Goal: Feedback & Contribution: Submit feedback/report problem

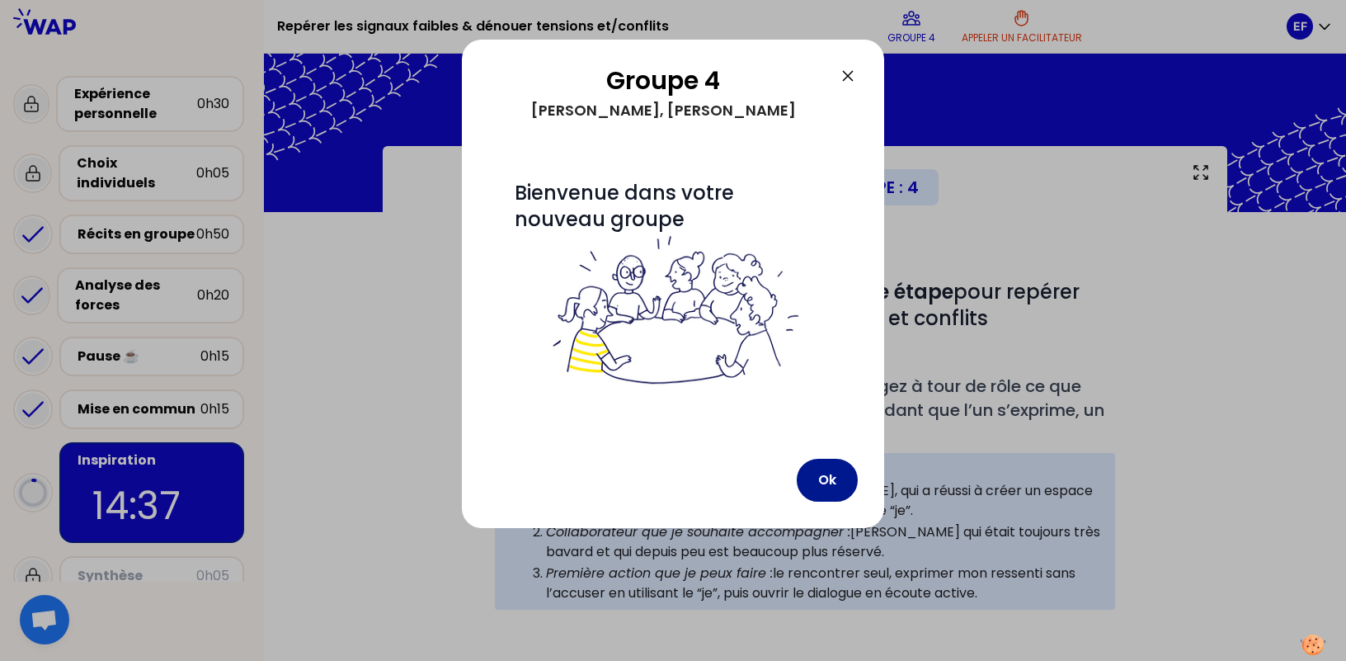
click at [821, 479] on button "Ok" at bounding box center [827, 480] width 61 height 43
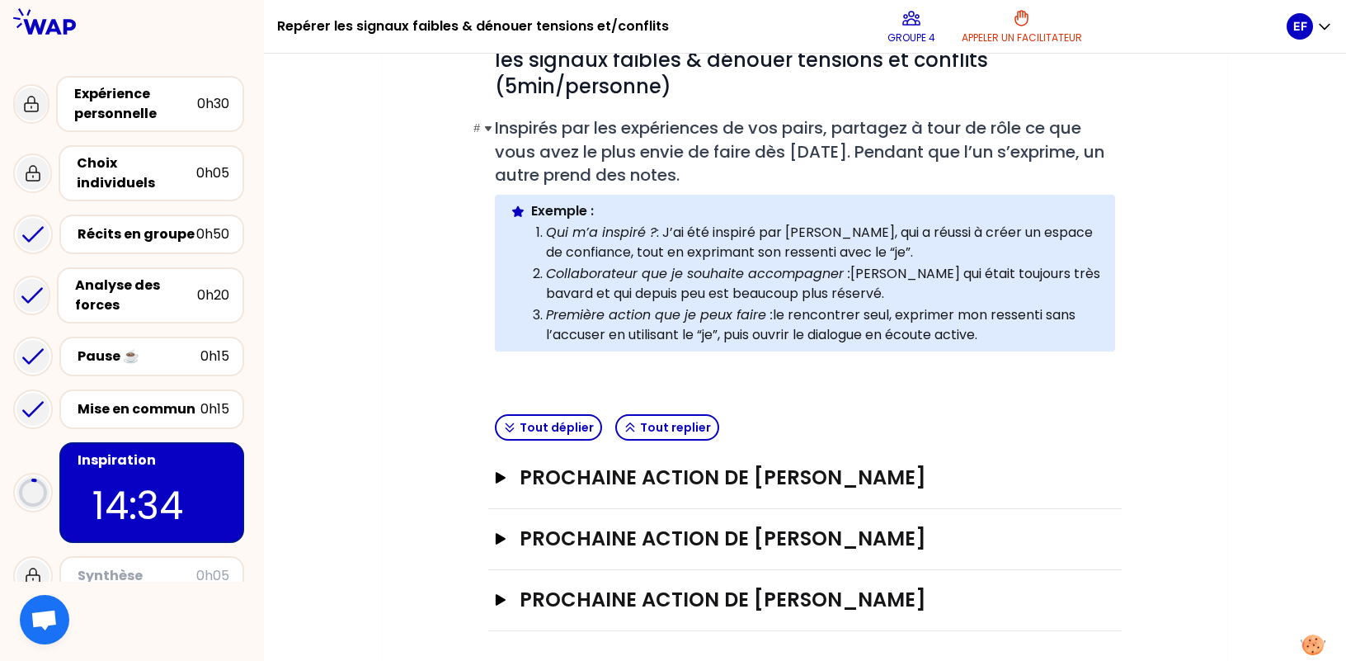
scroll to position [262, 0]
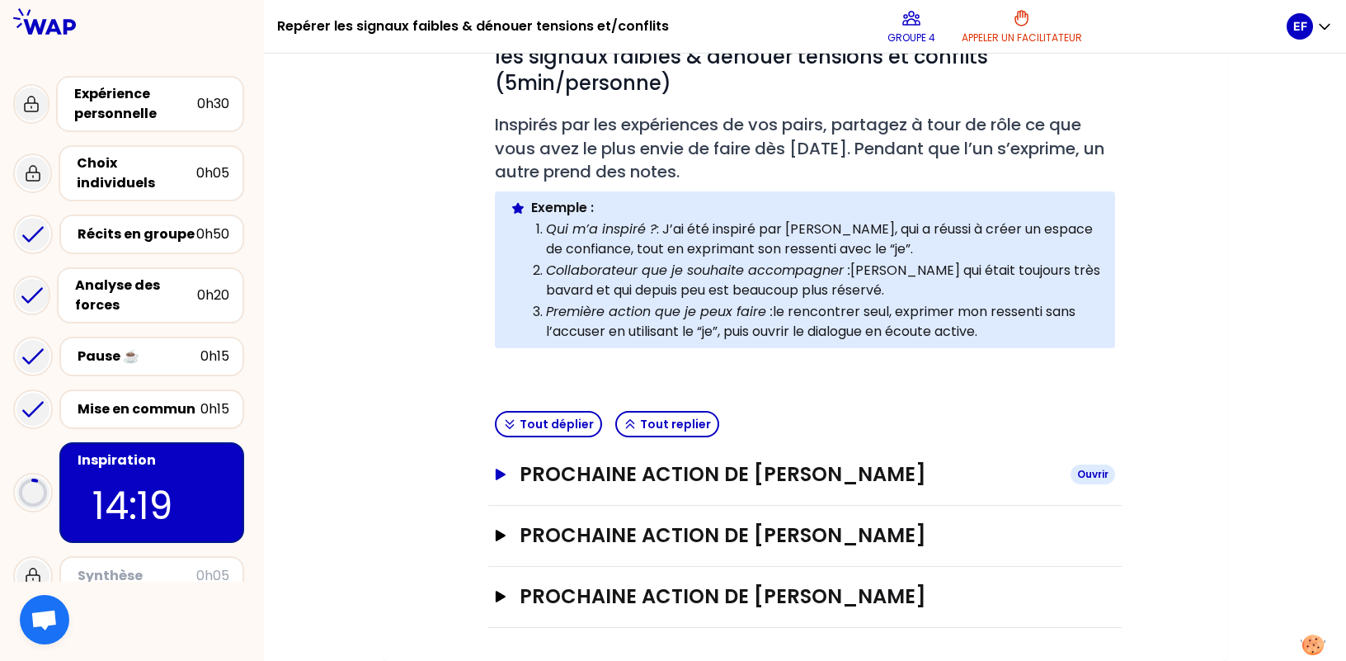
click at [803, 481] on h3 "Prochaine action de [PERSON_NAME]" at bounding box center [789, 474] width 538 height 26
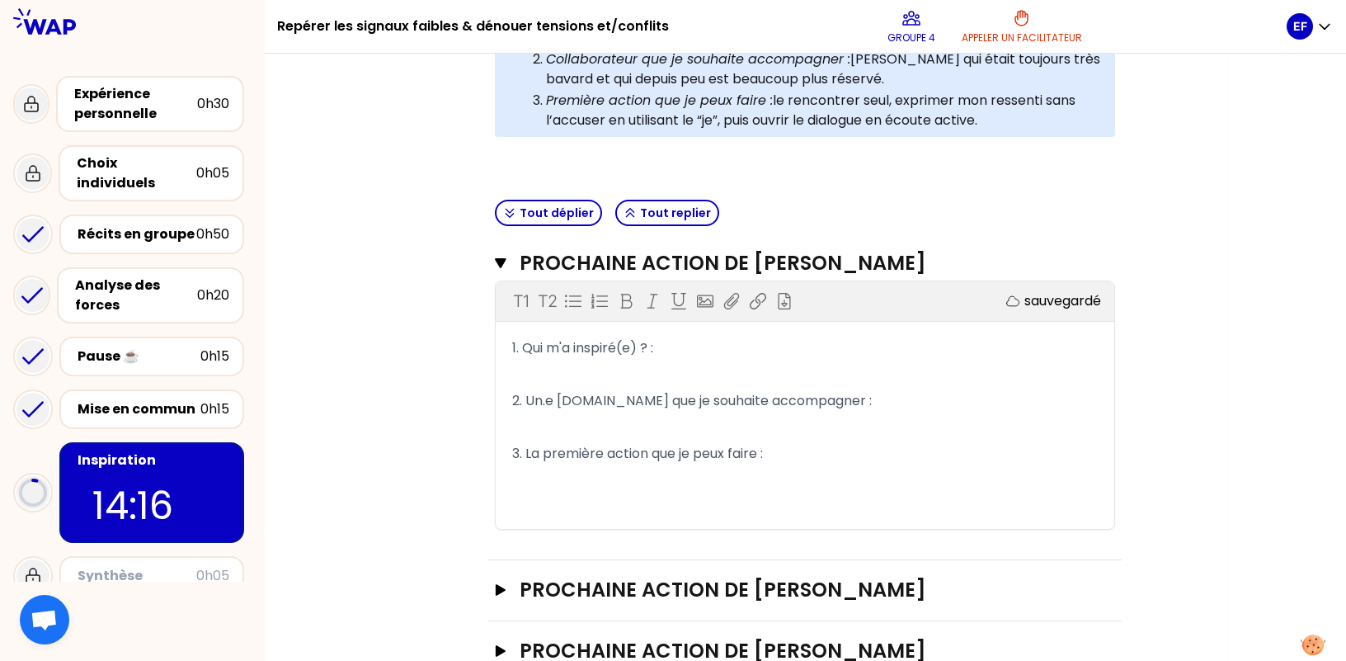
scroll to position [509, 0]
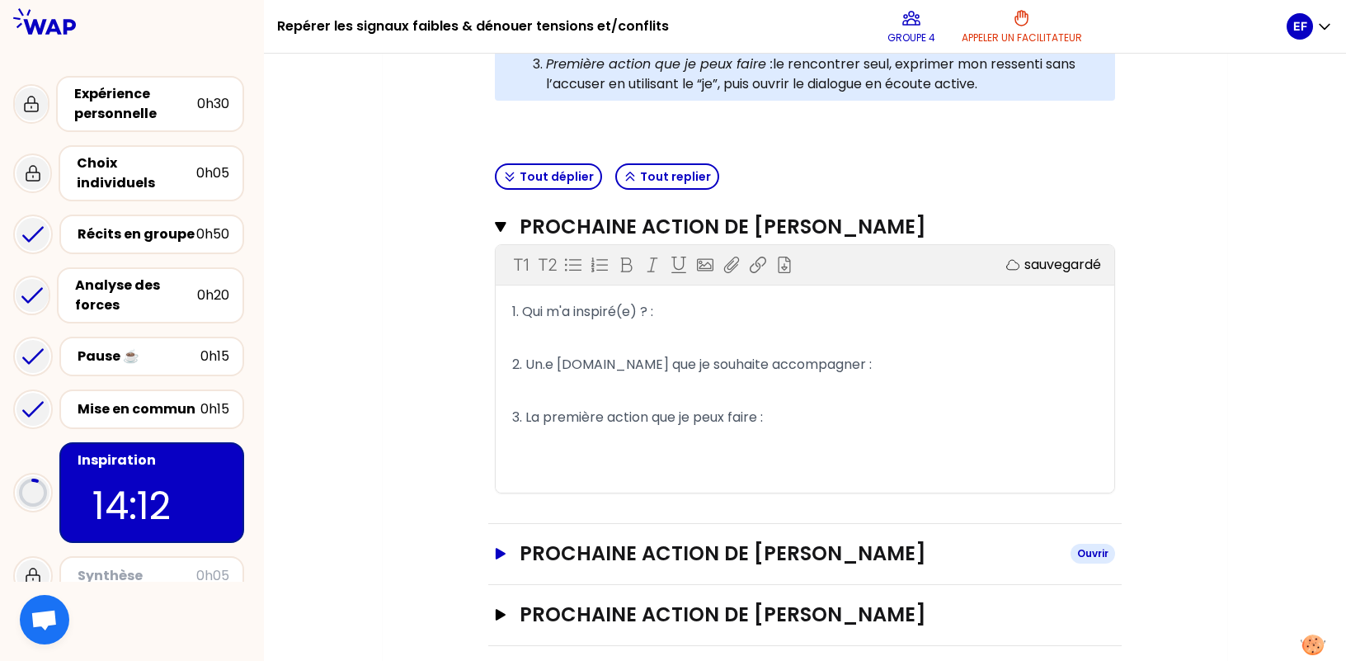
click at [743, 541] on h3 "Prochaine action de [PERSON_NAME]" at bounding box center [789, 553] width 538 height 26
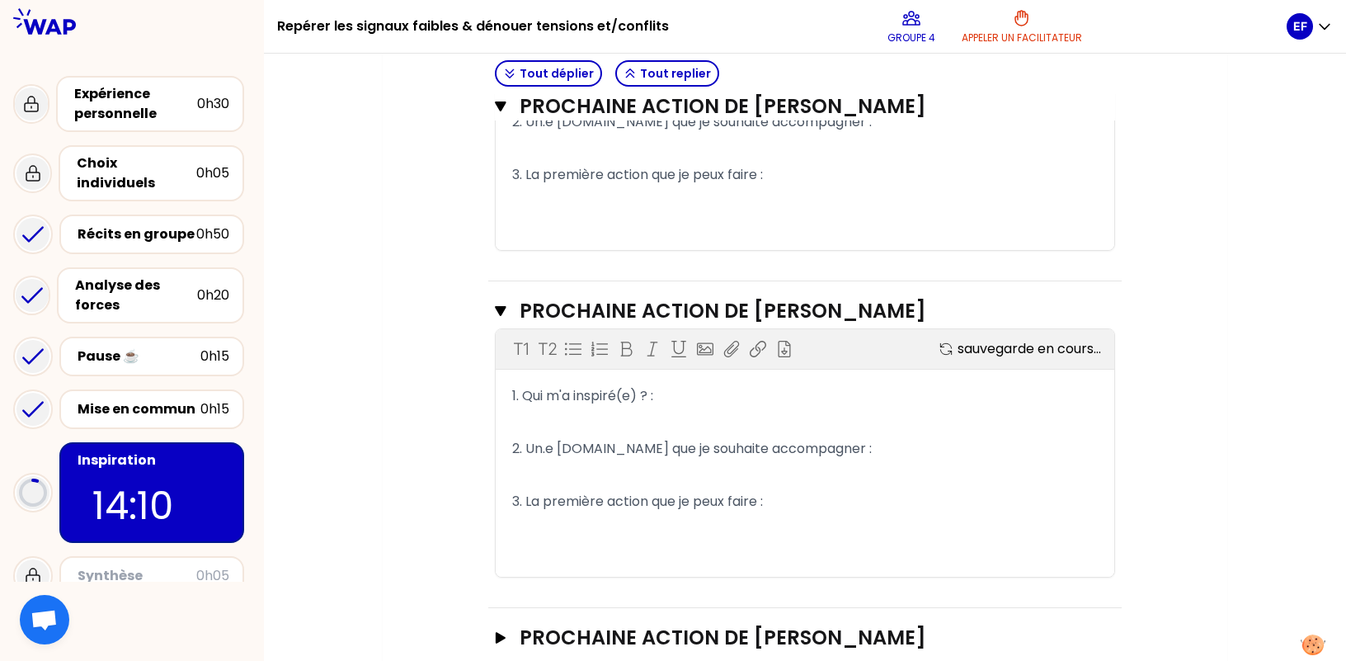
scroll to position [757, 0]
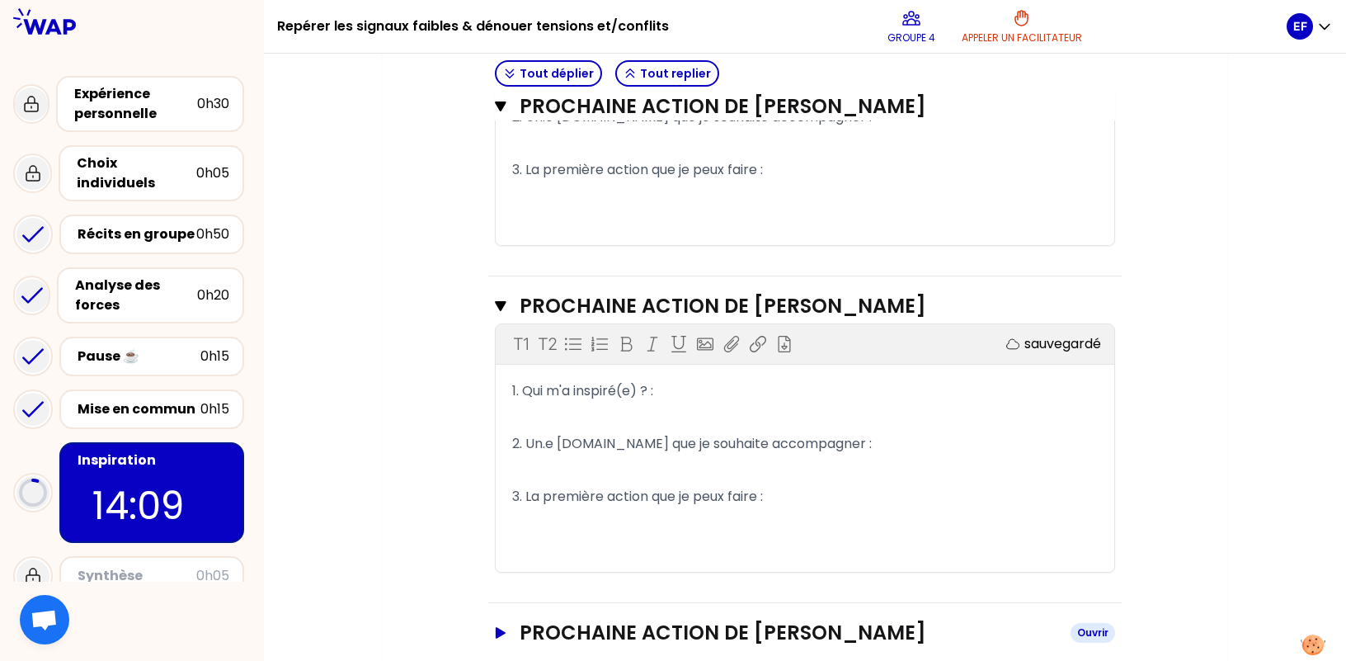
click at [740, 627] on h3 "Prochaine action de [PERSON_NAME]" at bounding box center [789, 633] width 538 height 26
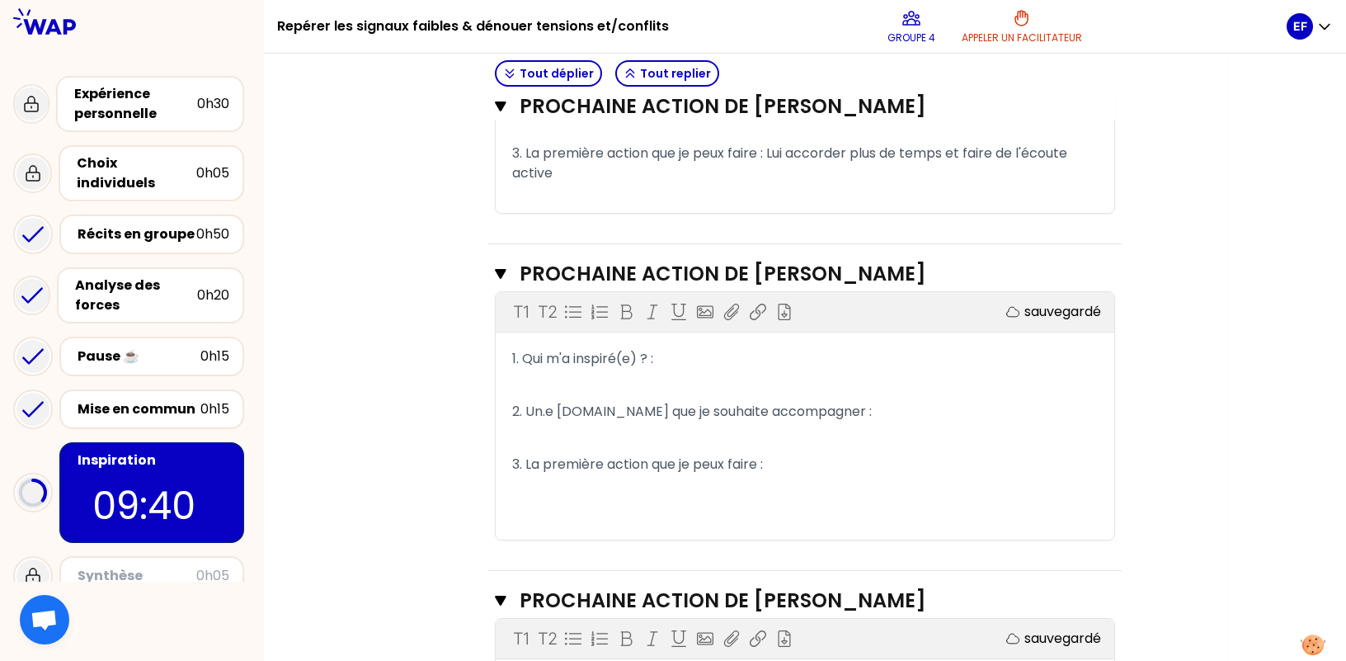
scroll to position [839, 0]
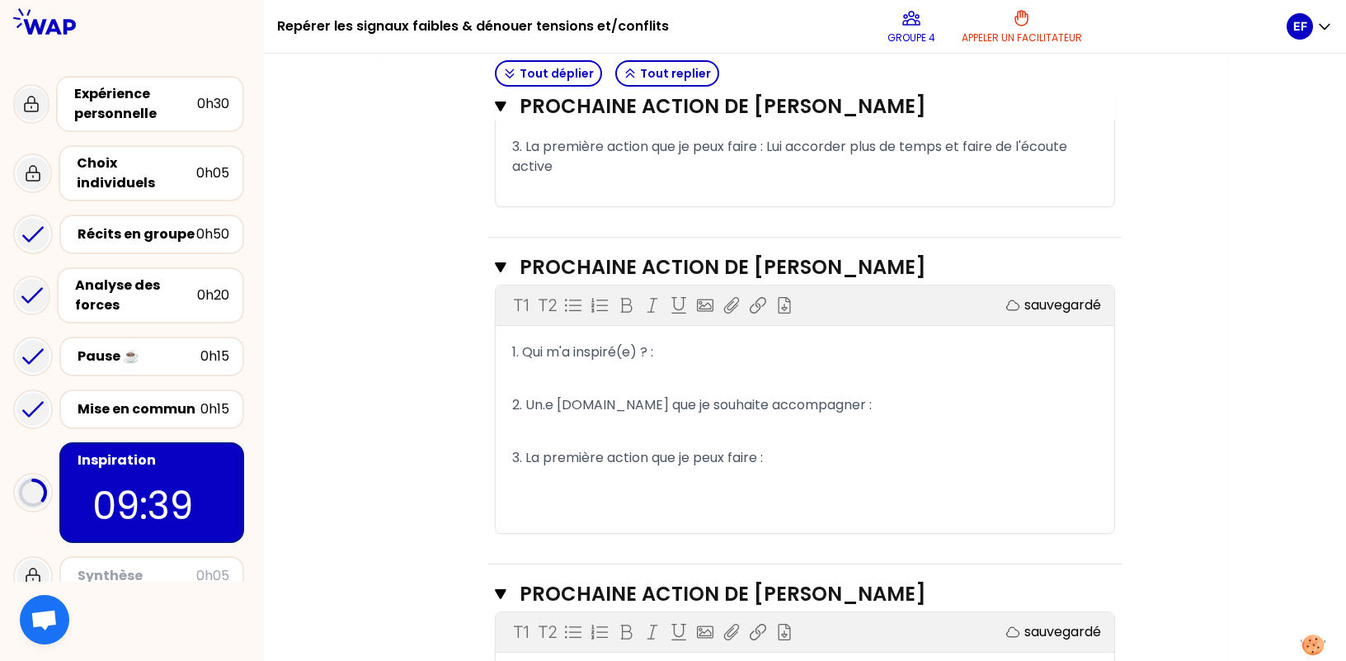
click at [802, 363] on p "1. Qui m'a inspiré(e) ? :" at bounding box center [805, 352] width 586 height 26
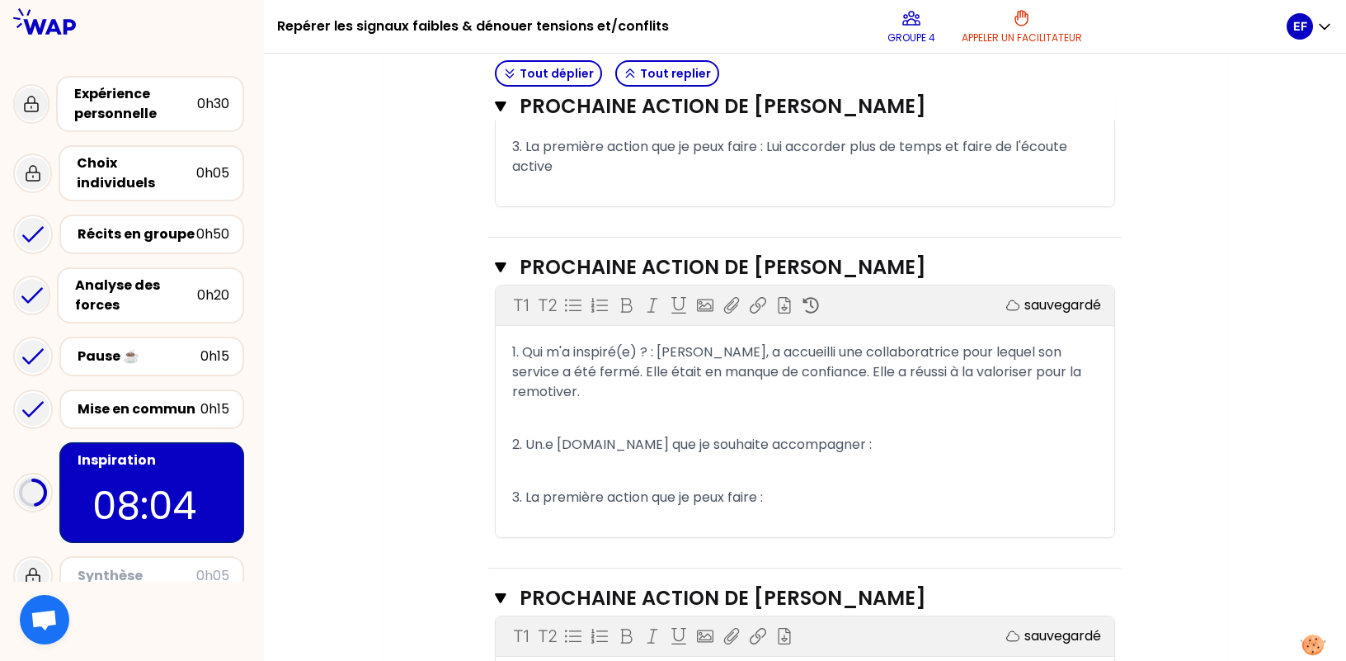
click at [913, 432] on p "2. Un.e [DOMAIN_NAME] que je souhaite accompagner :" at bounding box center [805, 445] width 586 height 26
click at [852, 486] on p "3. La première action que je peux faire :" at bounding box center [805, 497] width 586 height 26
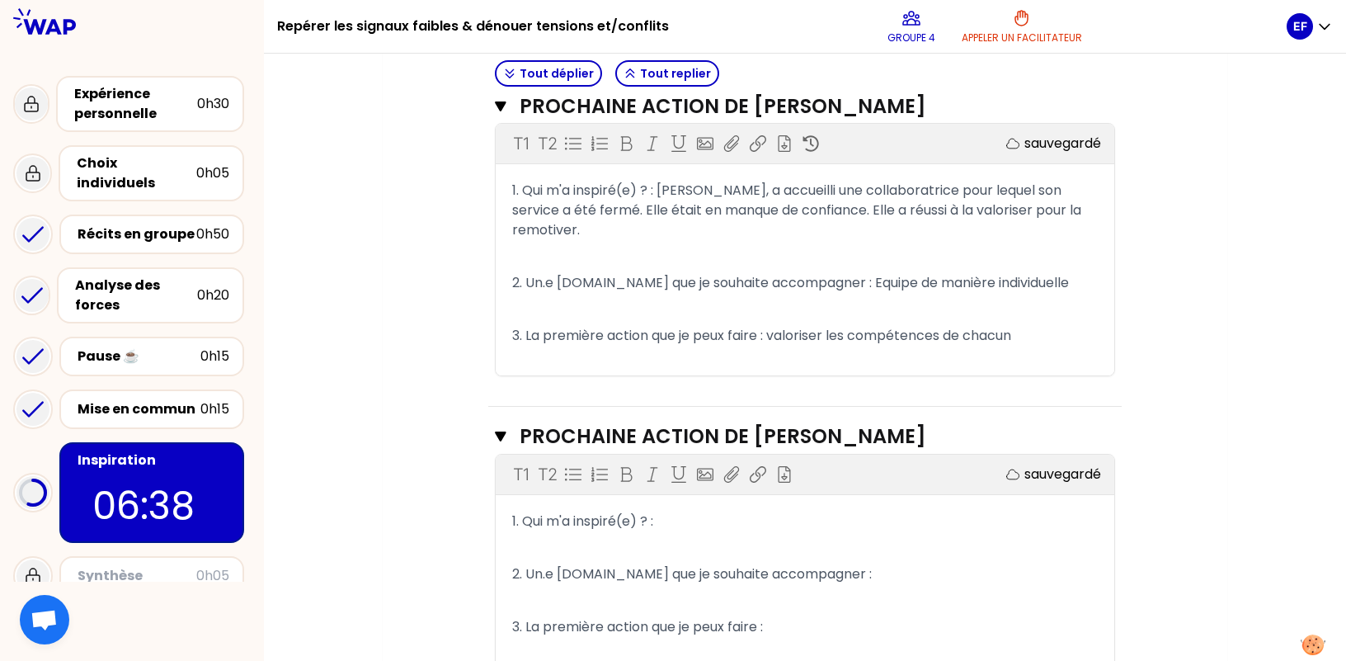
scroll to position [1004, 0]
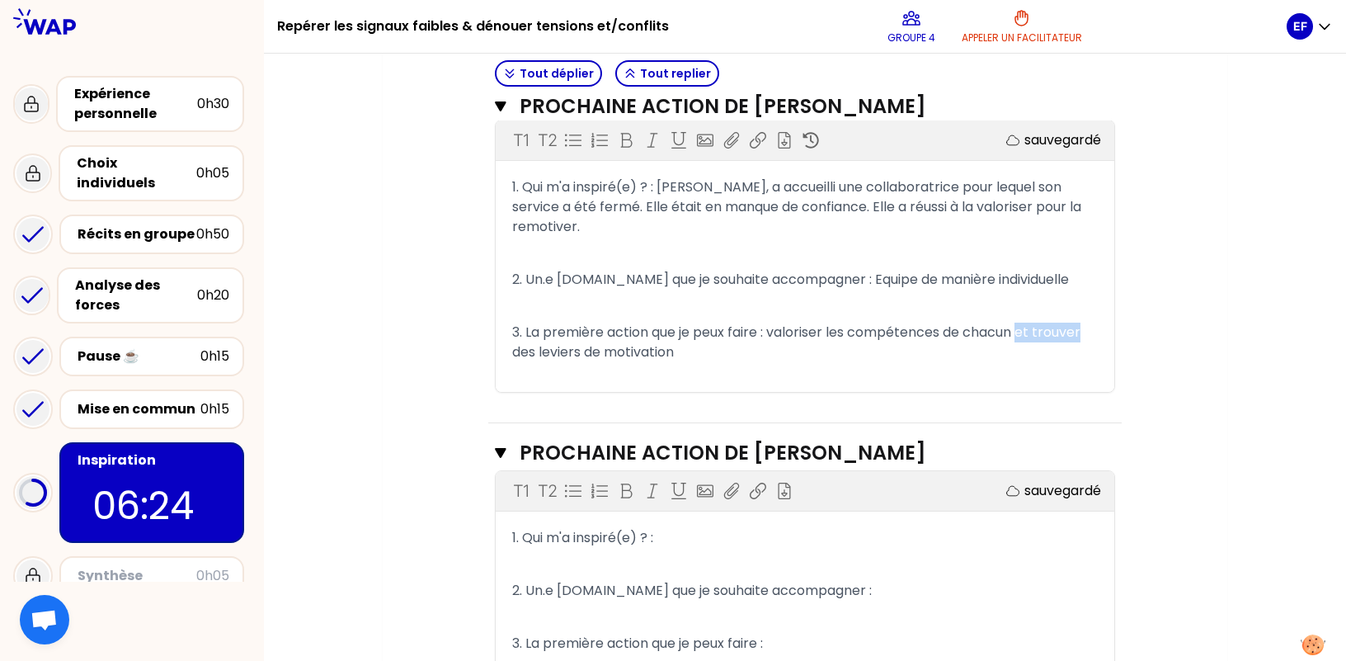
drag, startPoint x: 1025, startPoint y: 314, endPoint x: 1087, endPoint y: 315, distance: 61.9
click at [1084, 323] on span "3. La première action que je peux faire : valoriser les compétences de chacun e…" at bounding box center [798, 342] width 572 height 39
click at [584, 333] on span "3. La première action que je peux faire : valoriser les compétences de chacun (…" at bounding box center [798, 342] width 573 height 39
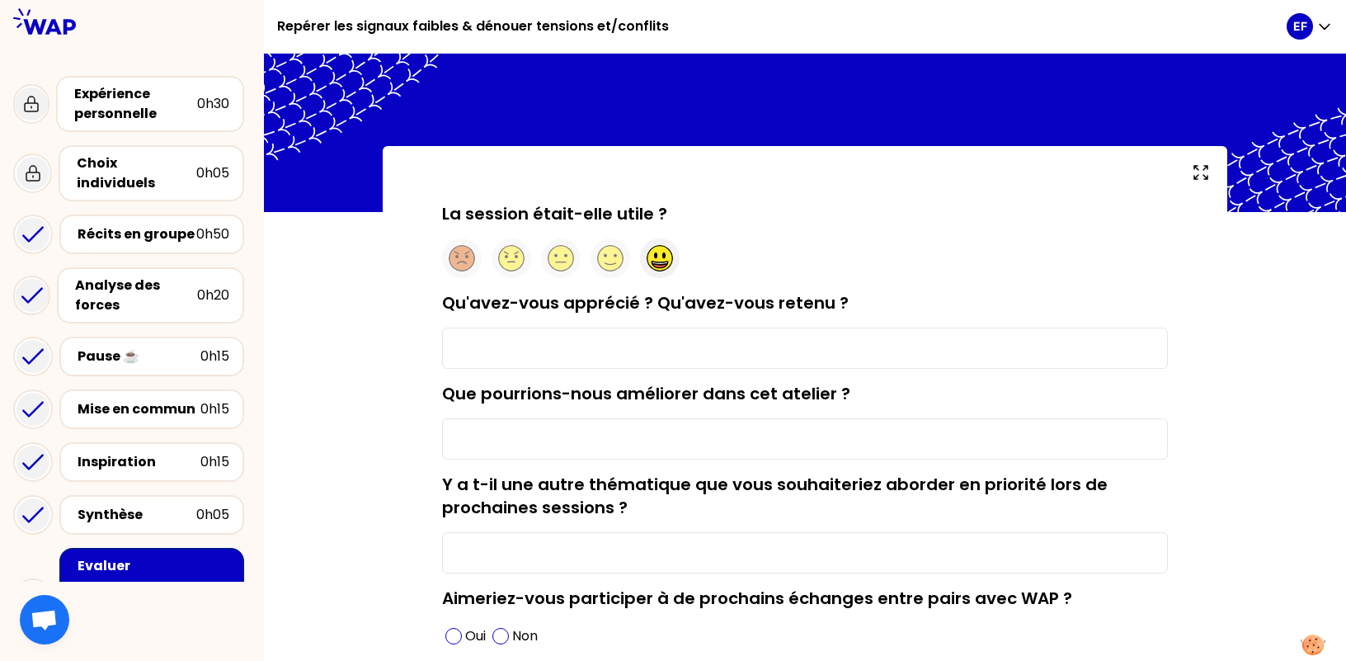
click at [667, 257] on circle at bounding box center [661, 259] width 26 height 26
click at [512, 356] on input "Qu'avez-vous apprécié ? Qu'avez-vous retenu ?" at bounding box center [805, 348] width 726 height 41
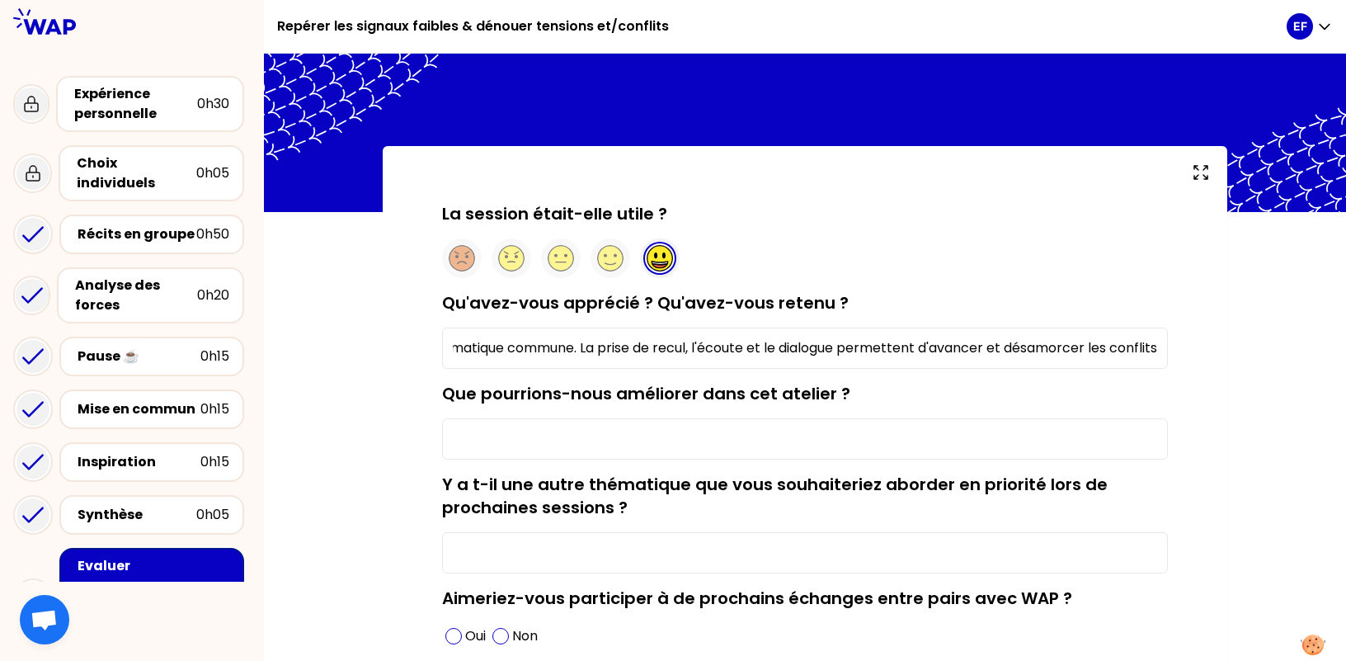
scroll to position [0, 238]
type input "Partage, écoute entre pairs, problématique commune. La prise de recul, l'écoute…"
click at [710, 428] on input "Que pourrions-nous améliorer dans cet atelier ?" at bounding box center [805, 438] width 726 height 41
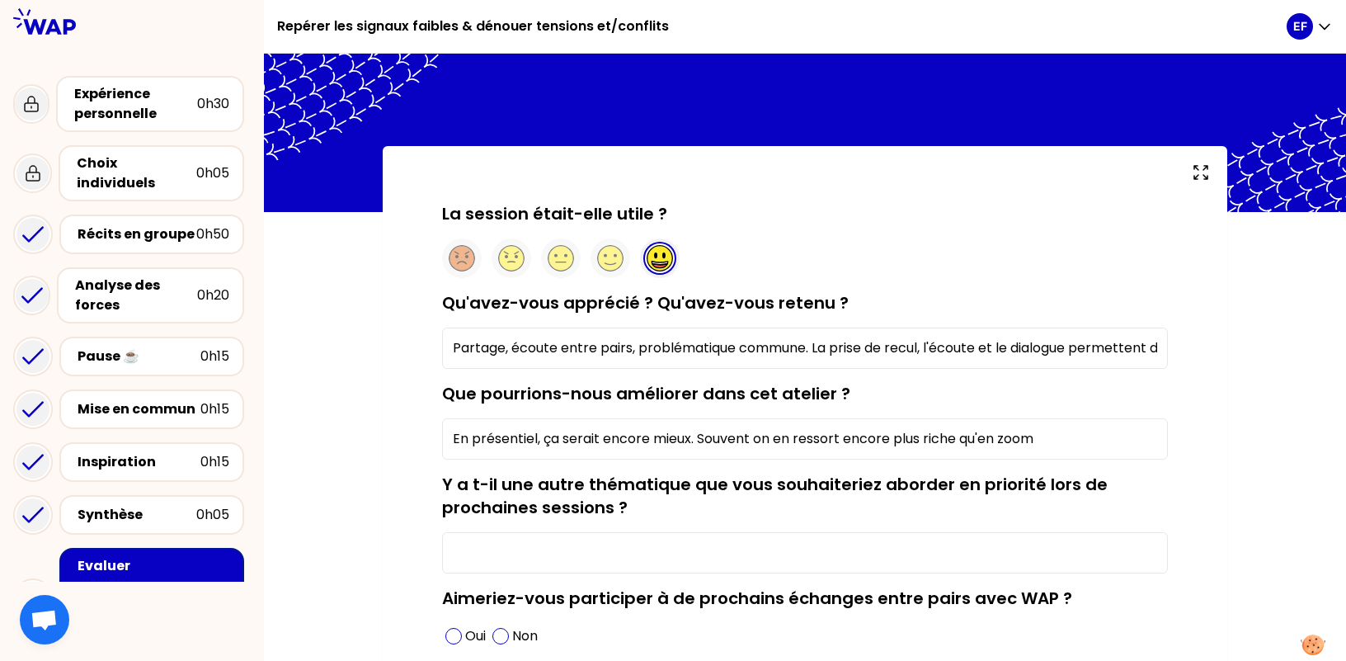
type input "En présentiel, ça serait encore mieux. Souvent on en ressort encore plus riche …"
click at [809, 554] on input "Y a t-il une autre thématique que vous souhaiteriez aborder en priorité lors de…" at bounding box center [805, 552] width 726 height 41
type input "q"
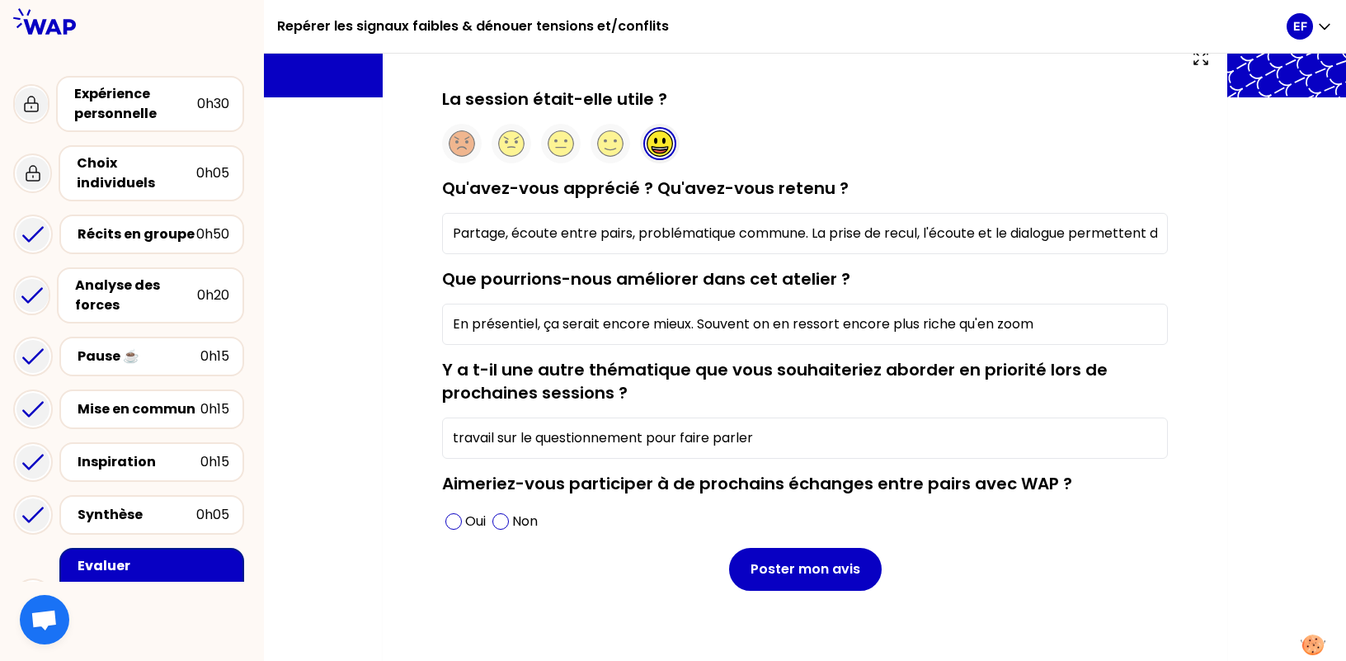
scroll to position [130, 0]
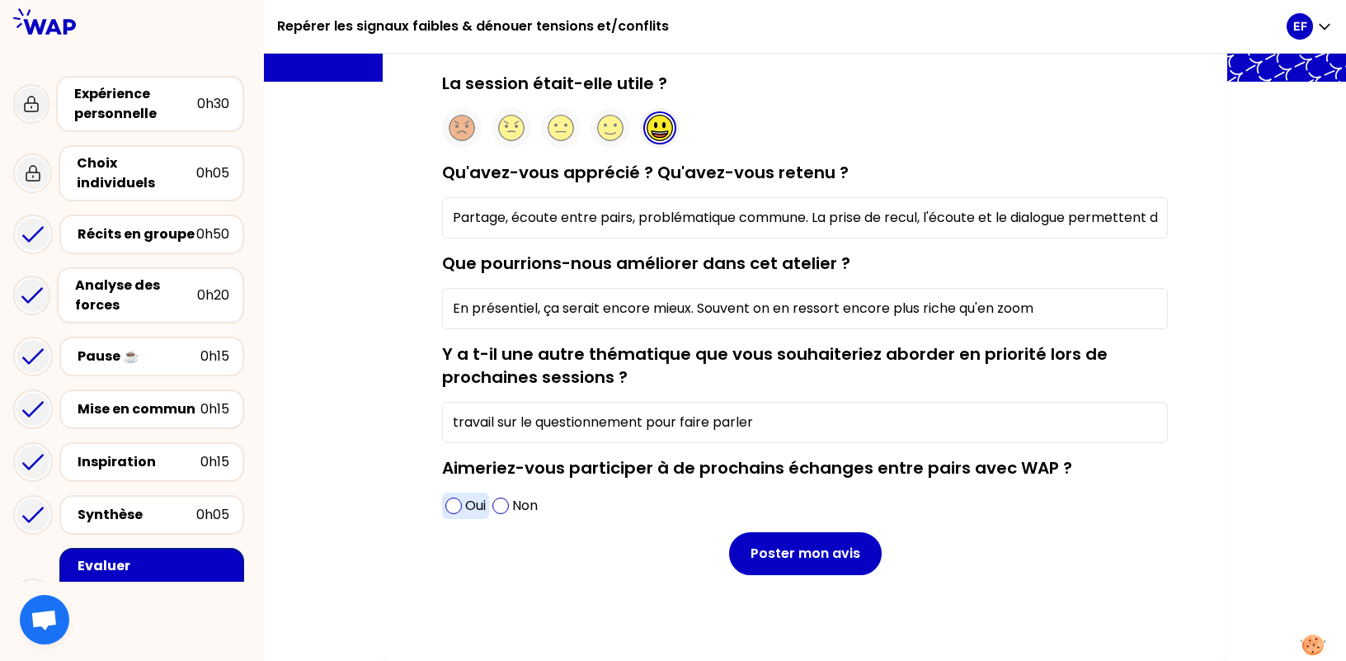
type input "travail sur le questionnement pour faire parler"
click at [463, 507] on div "Oui" at bounding box center [465, 506] width 47 height 26
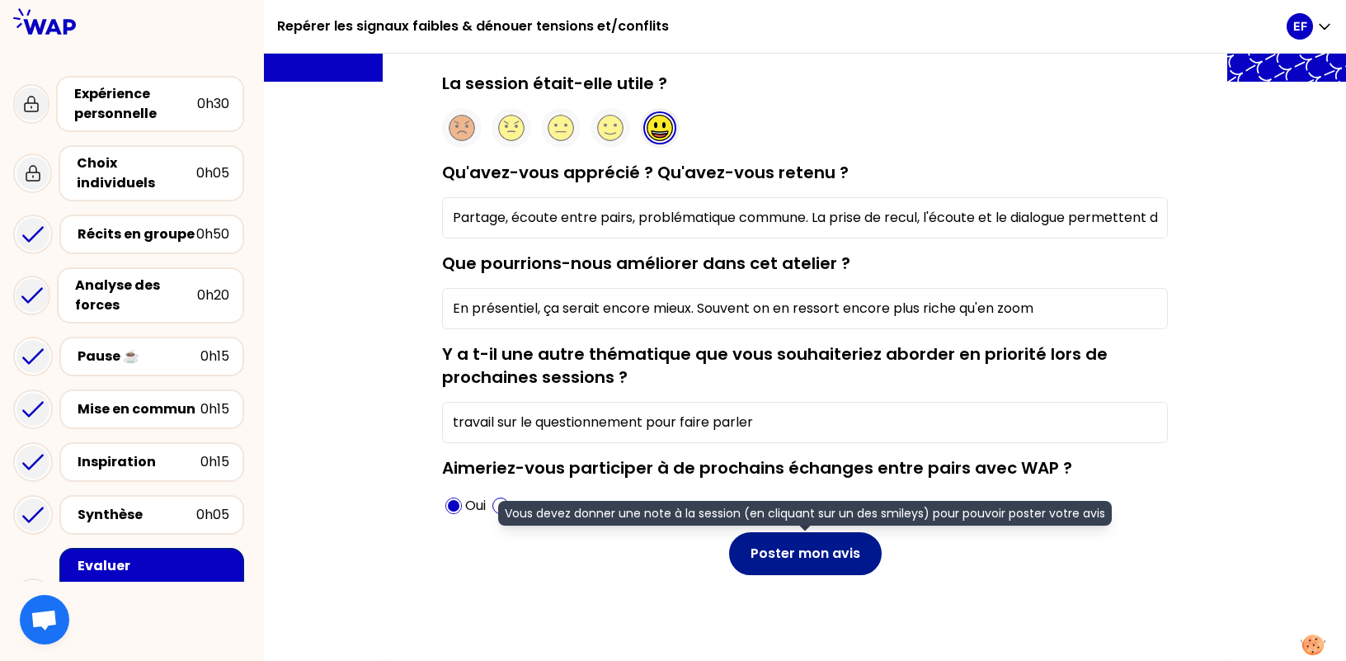
click at [807, 563] on button "Poster mon avis" at bounding box center [805, 553] width 153 height 43
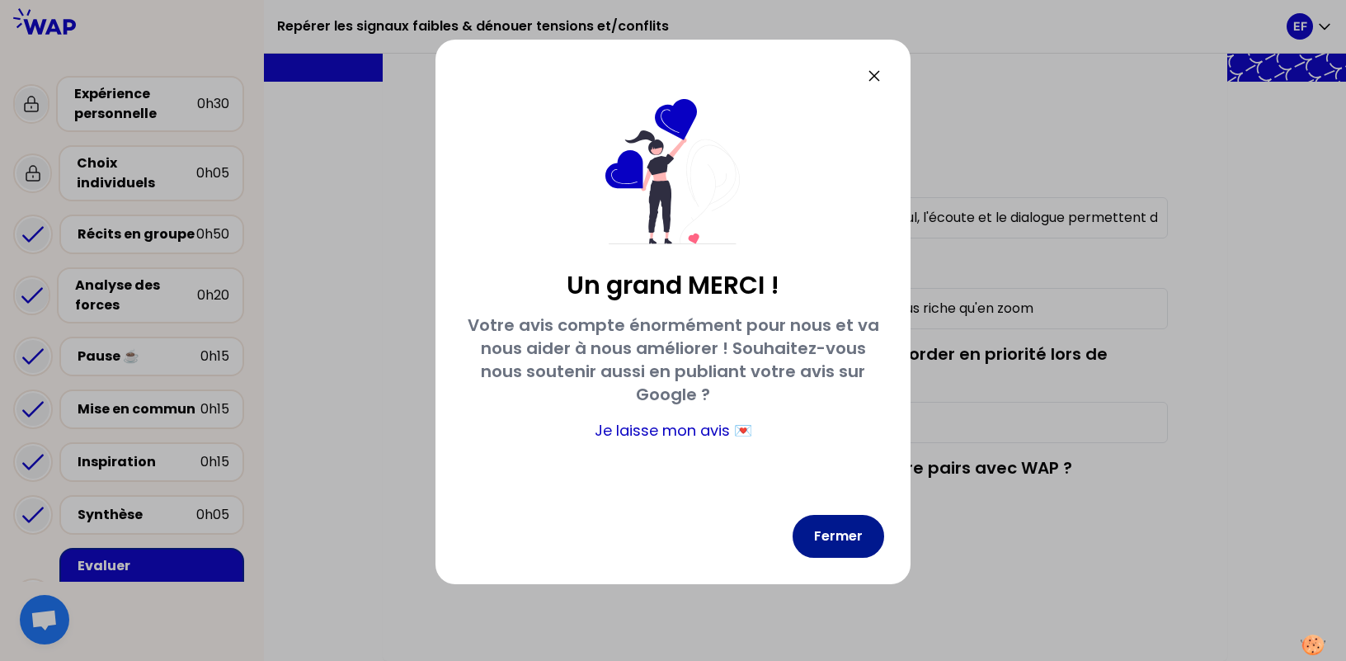
click at [849, 532] on button "Fermer" at bounding box center [839, 536] width 92 height 43
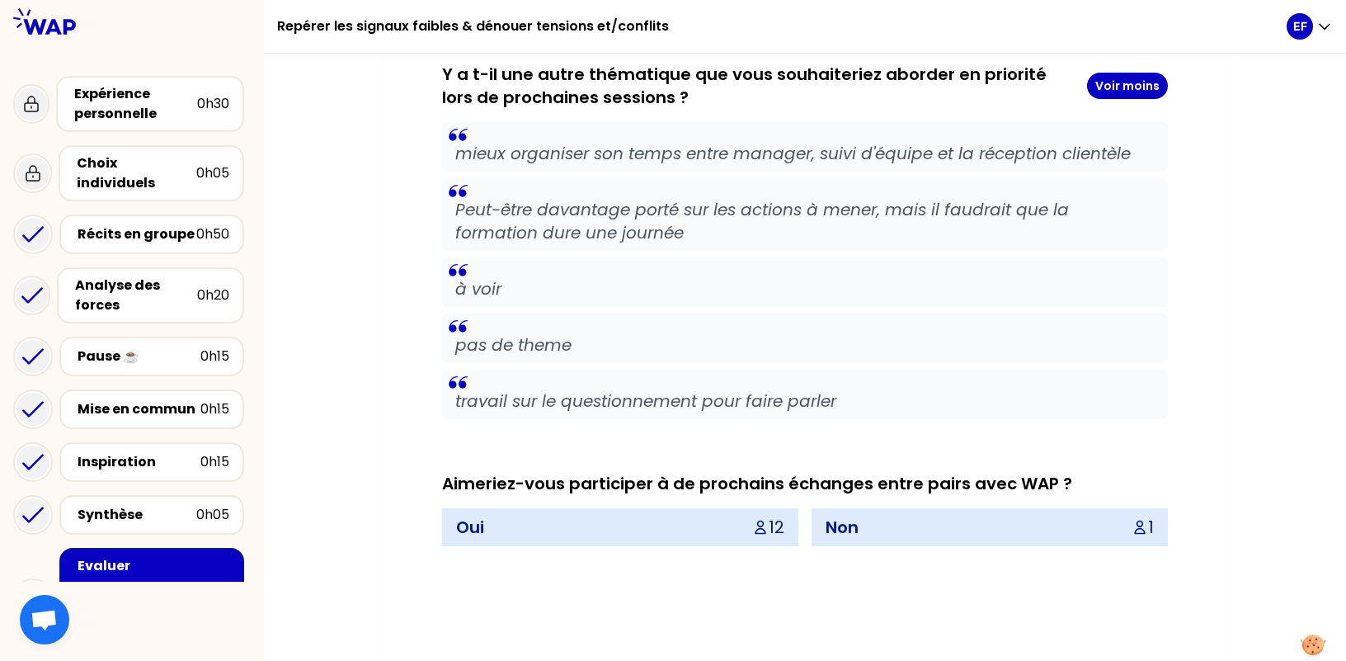
scroll to position [2038, 0]
